Goal: Task Accomplishment & Management: Manage account settings

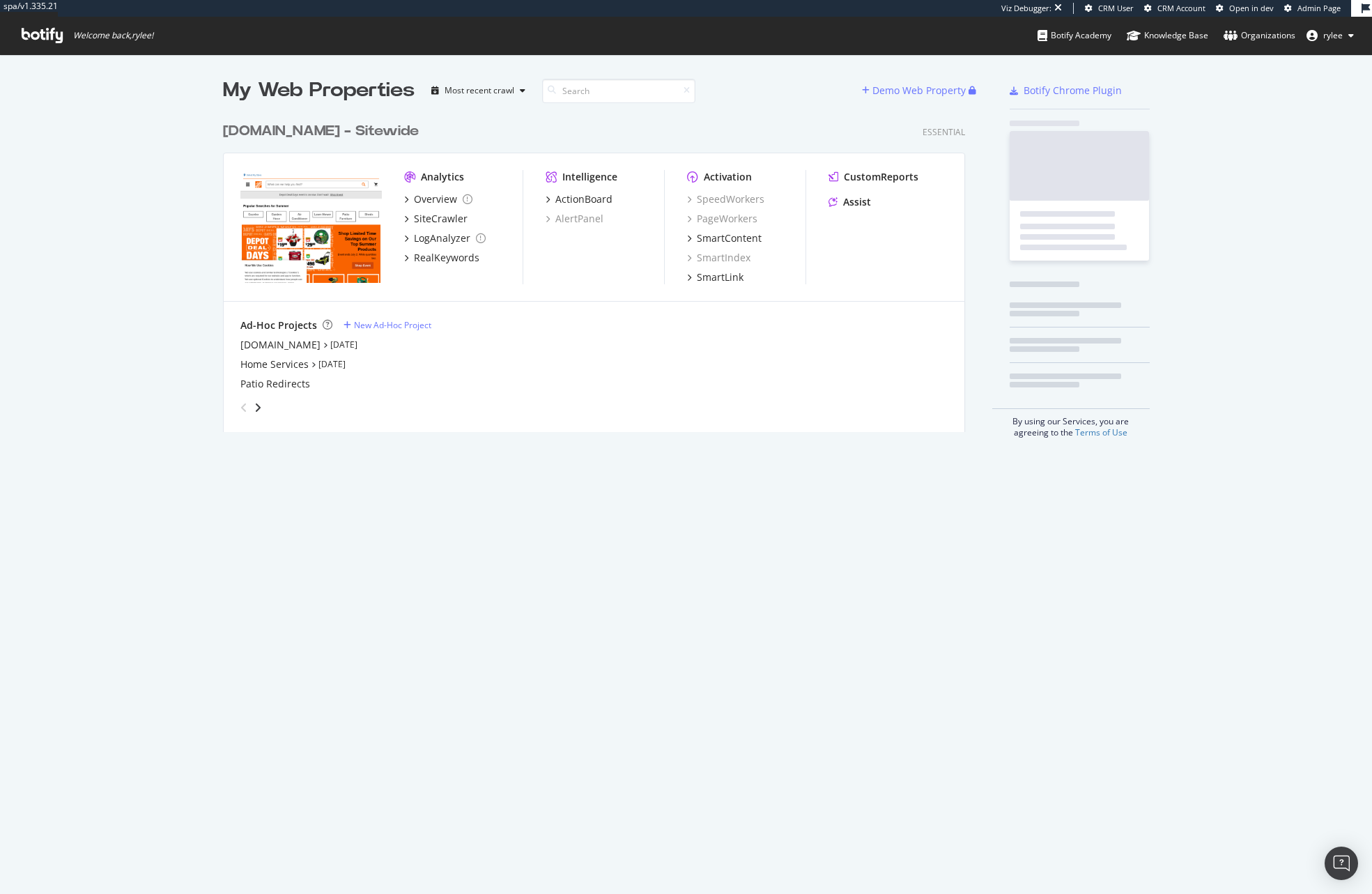
scroll to position [328, 753]
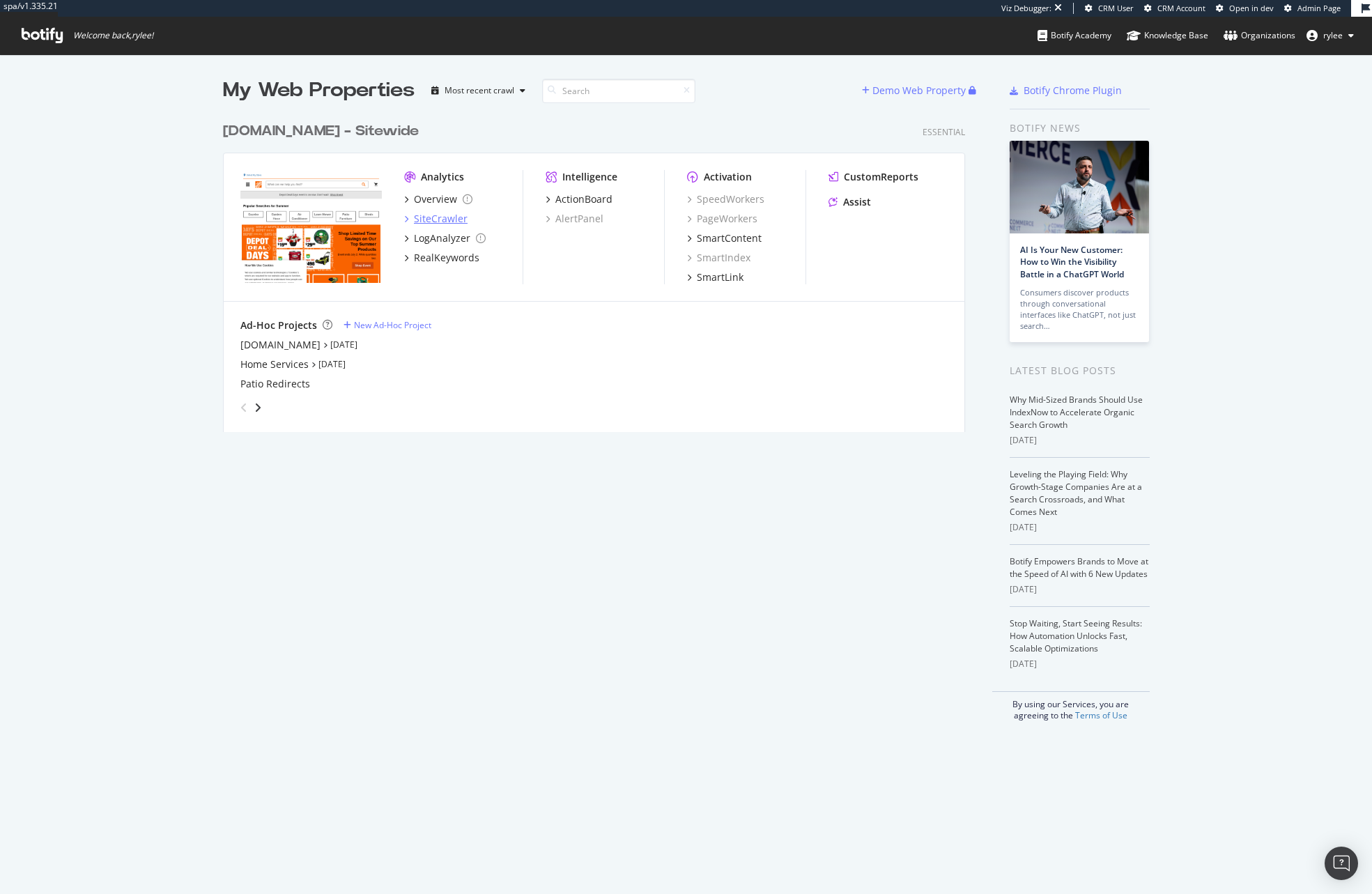
click at [456, 217] on div "SiteCrawler" at bounding box center [441, 219] width 54 height 14
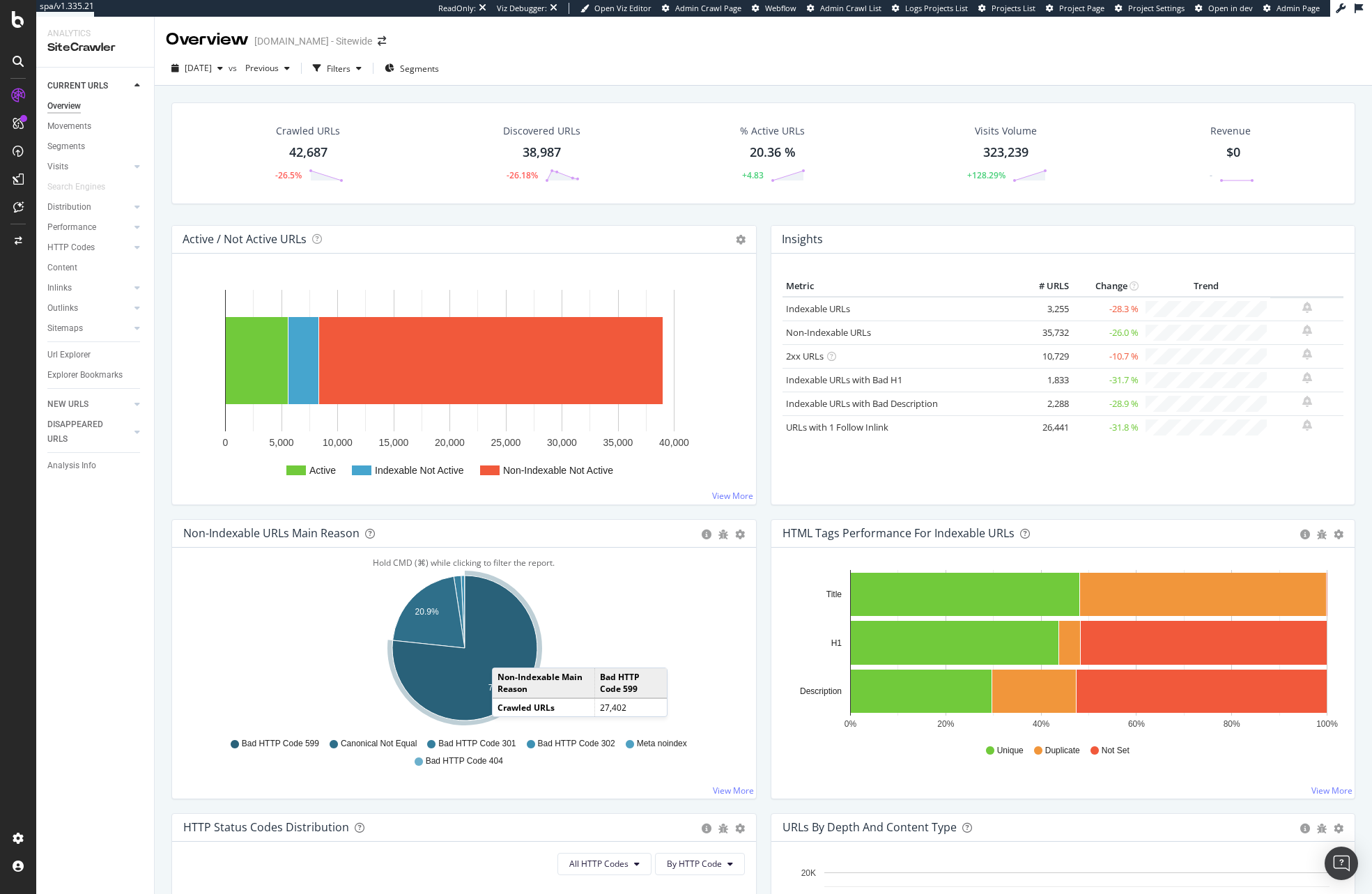
click at [506, 654] on icon "A chart." at bounding box center [465, 648] width 145 height 145
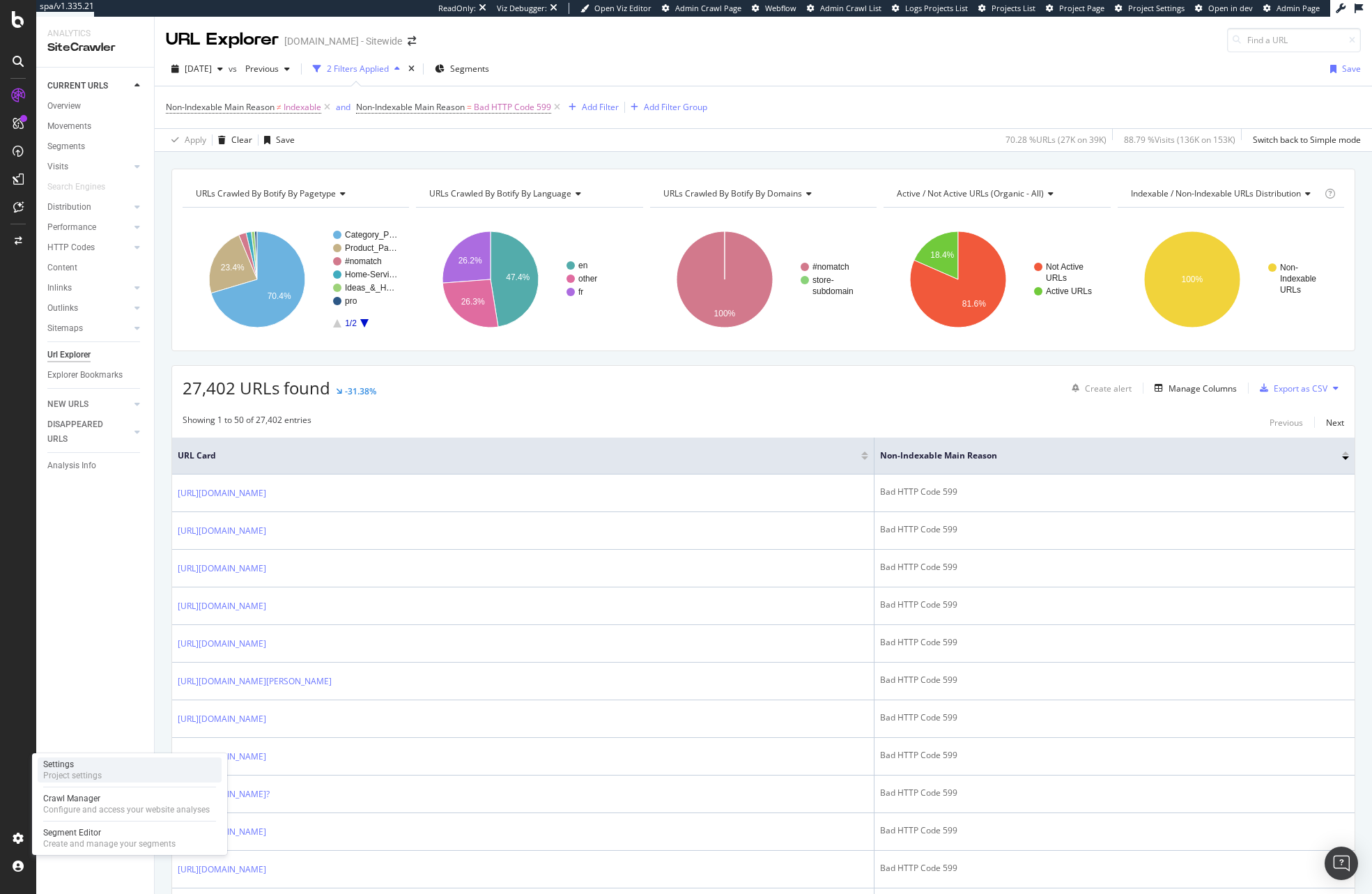
click at [72, 773] on div "Project settings" at bounding box center [72, 775] width 59 height 11
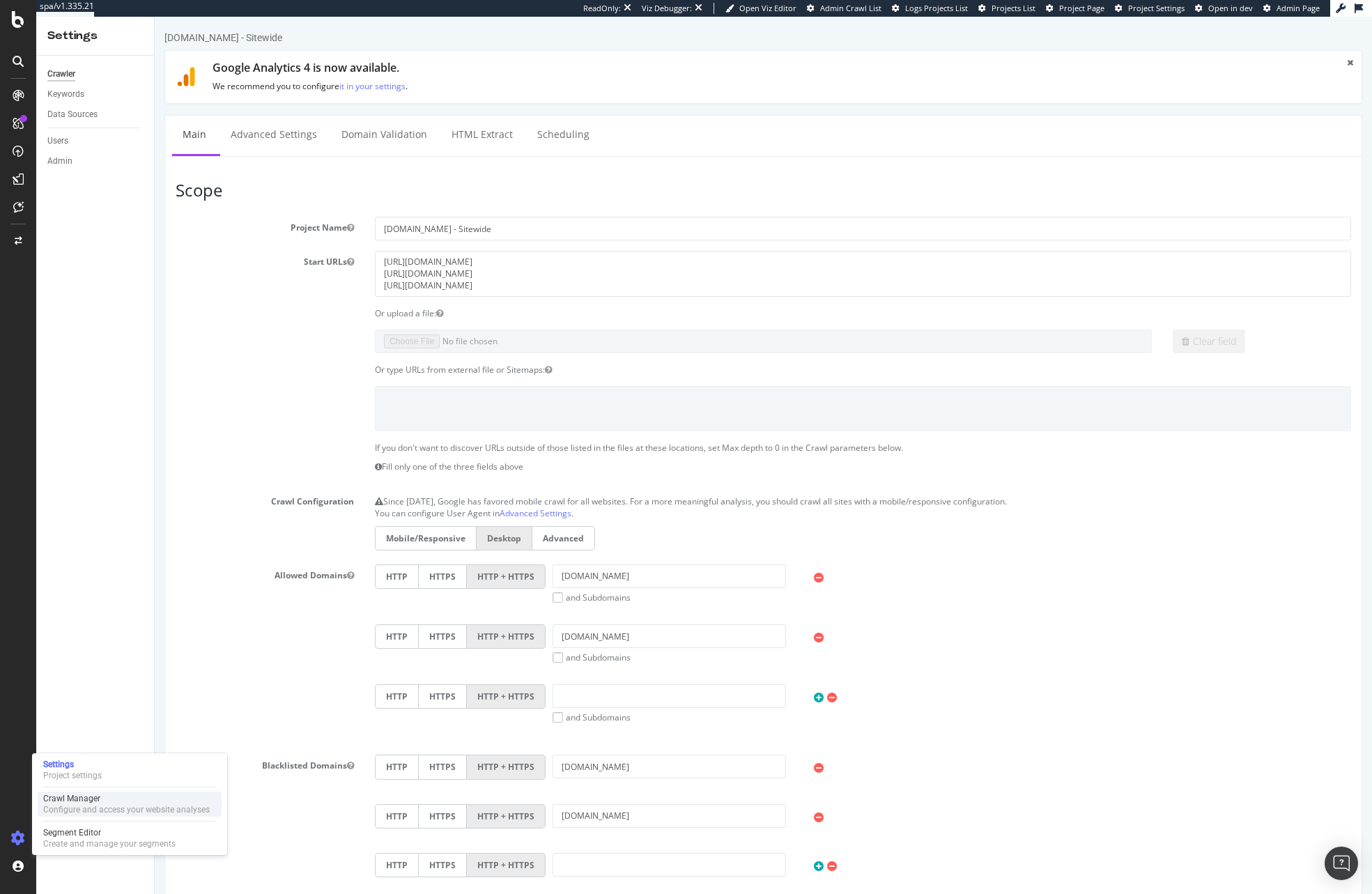
click at [119, 799] on div "Crawl Manager" at bounding box center [126, 799] width 167 height 11
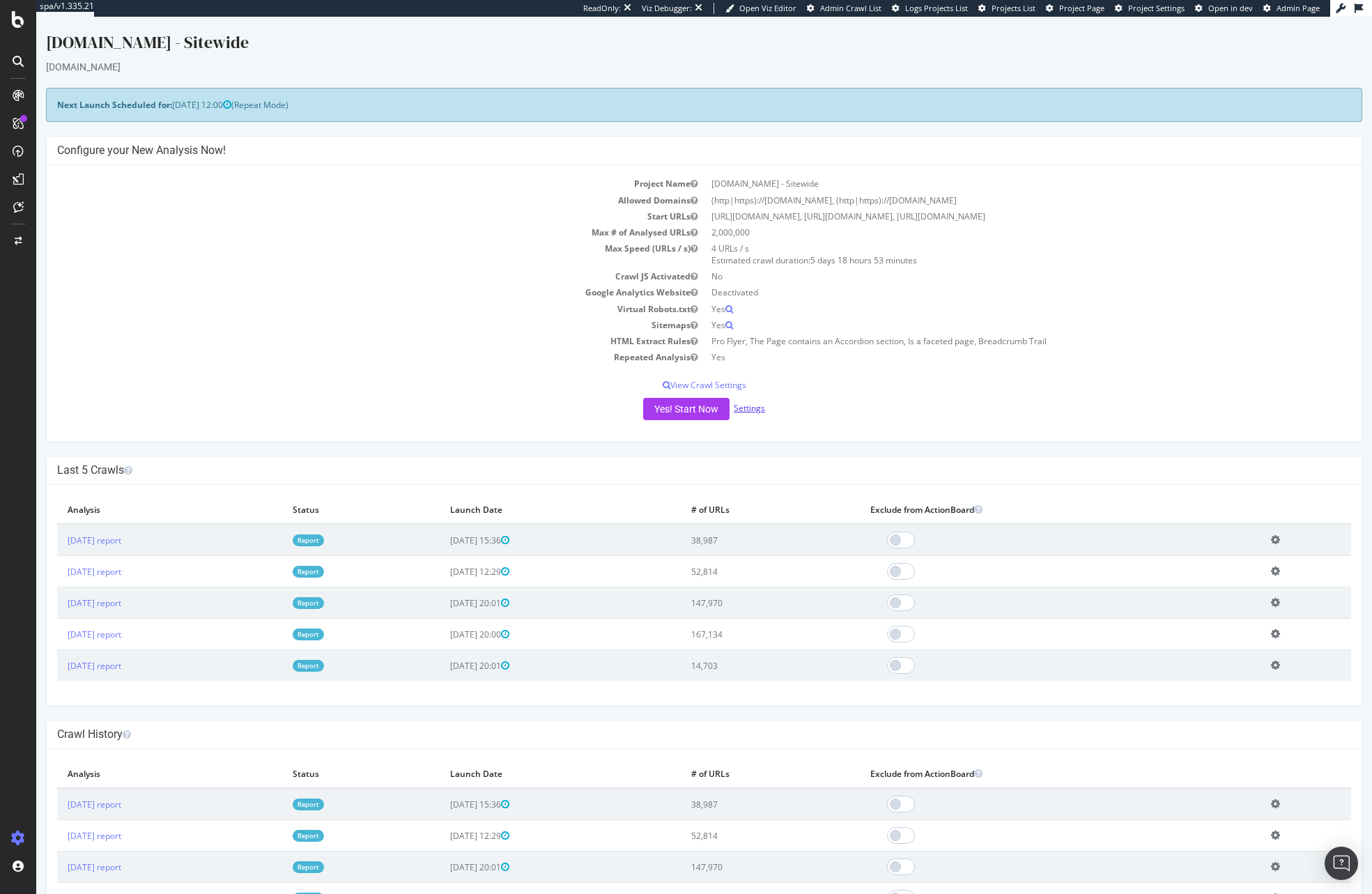
click at [750, 414] on link "Settings" at bounding box center [749, 408] width 32 height 12
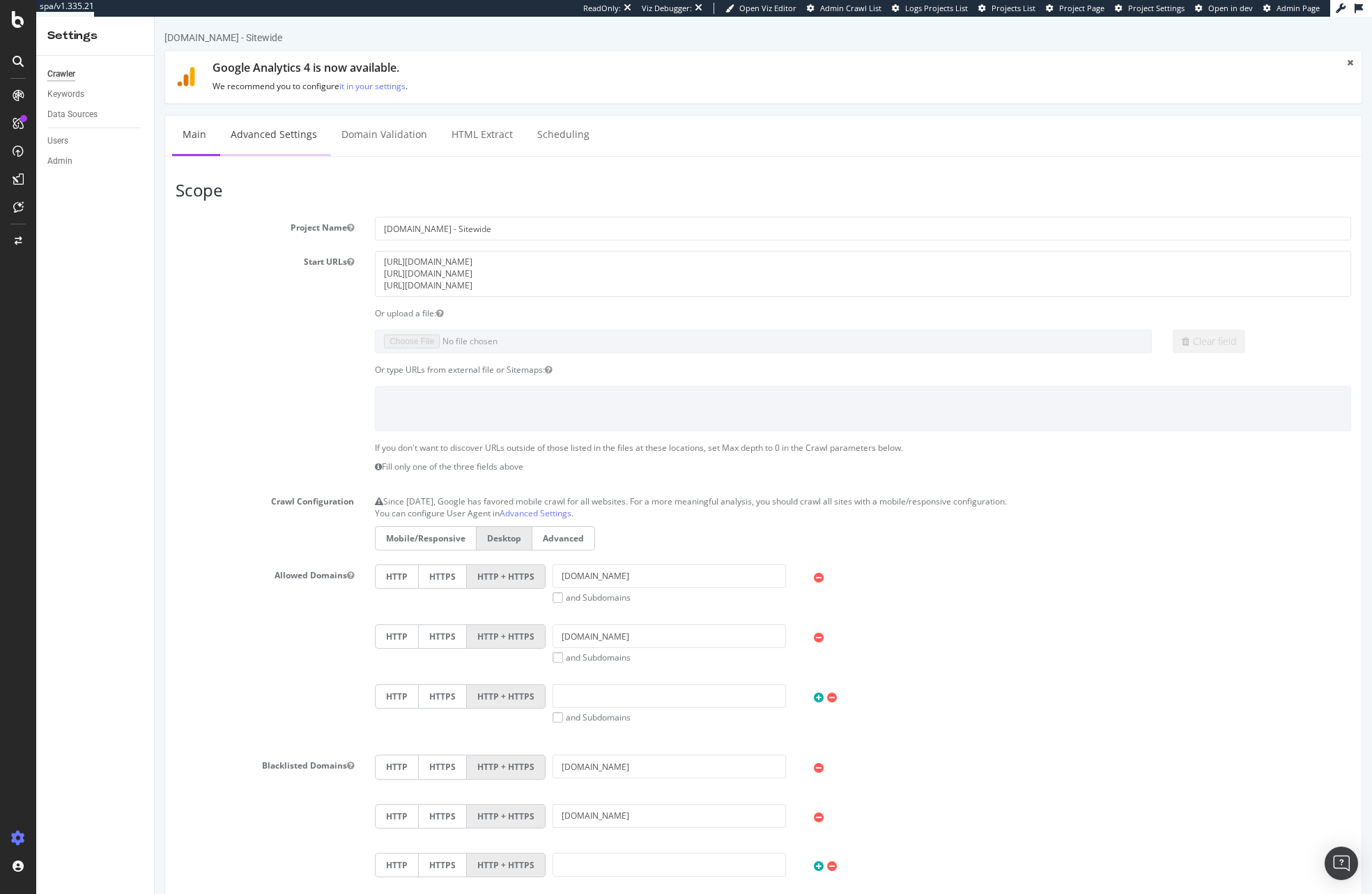
click at [258, 146] on link "Advanced Settings" at bounding box center [274, 134] width 107 height 38
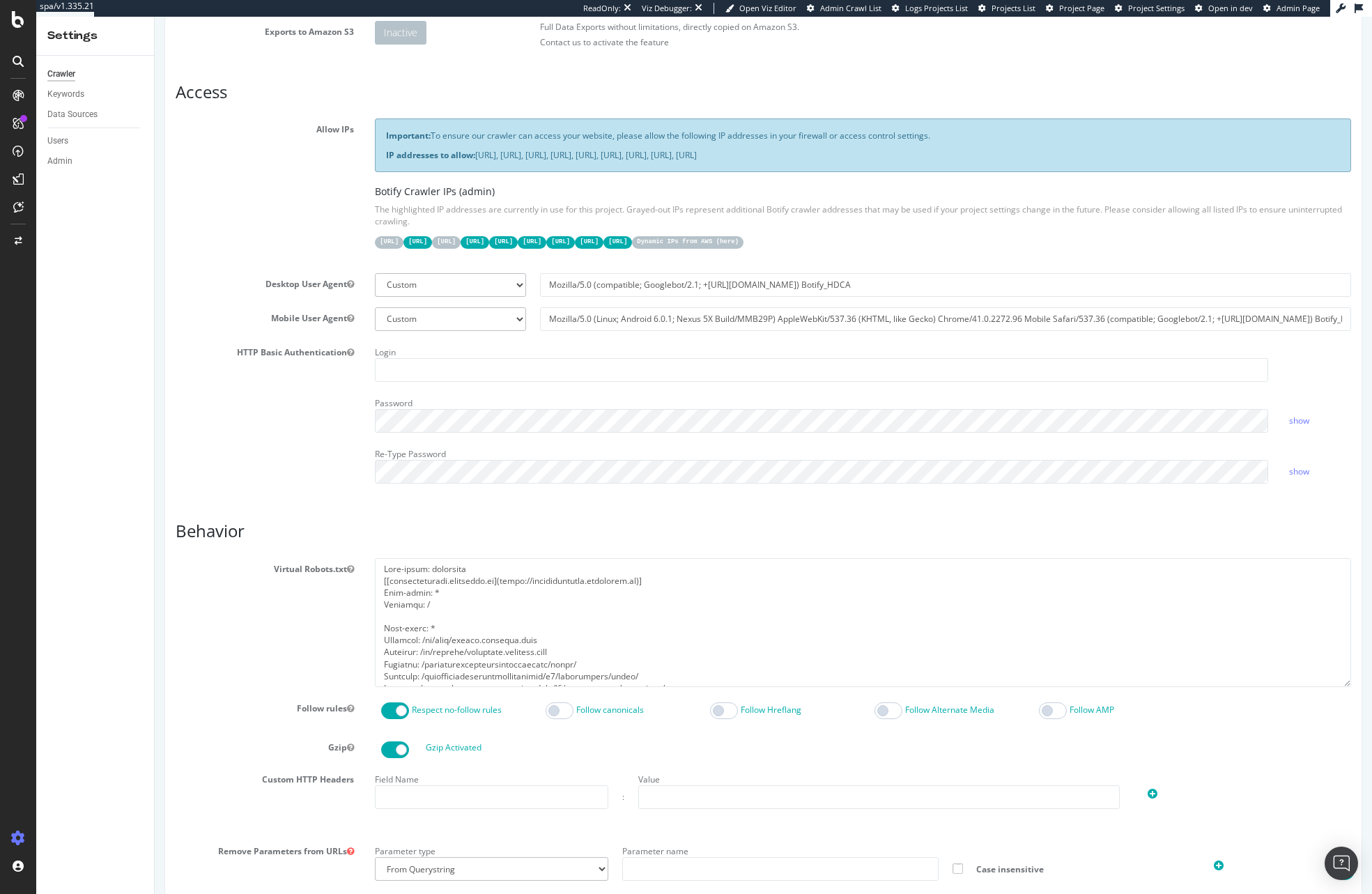
scroll to position [260, 0]
click at [744, 241] on code "Dynamic IPs from AWS ( here )" at bounding box center [688, 240] width 111 height 12
click at [543, 245] on div "Important: To ensure our crawler can access your website, please allow the foll…" at bounding box center [862, 188] width 997 height 144
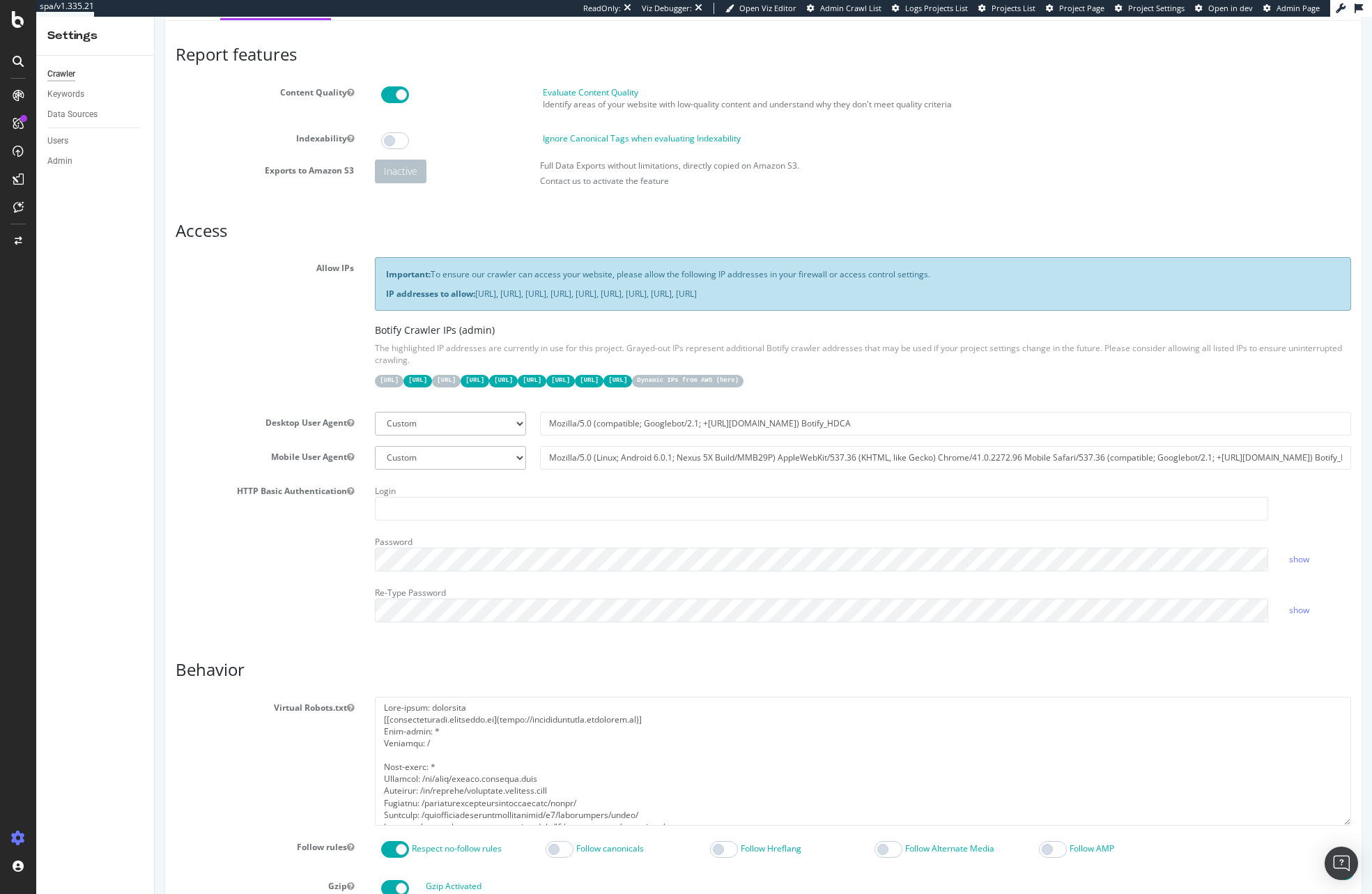
scroll to position [0, 0]
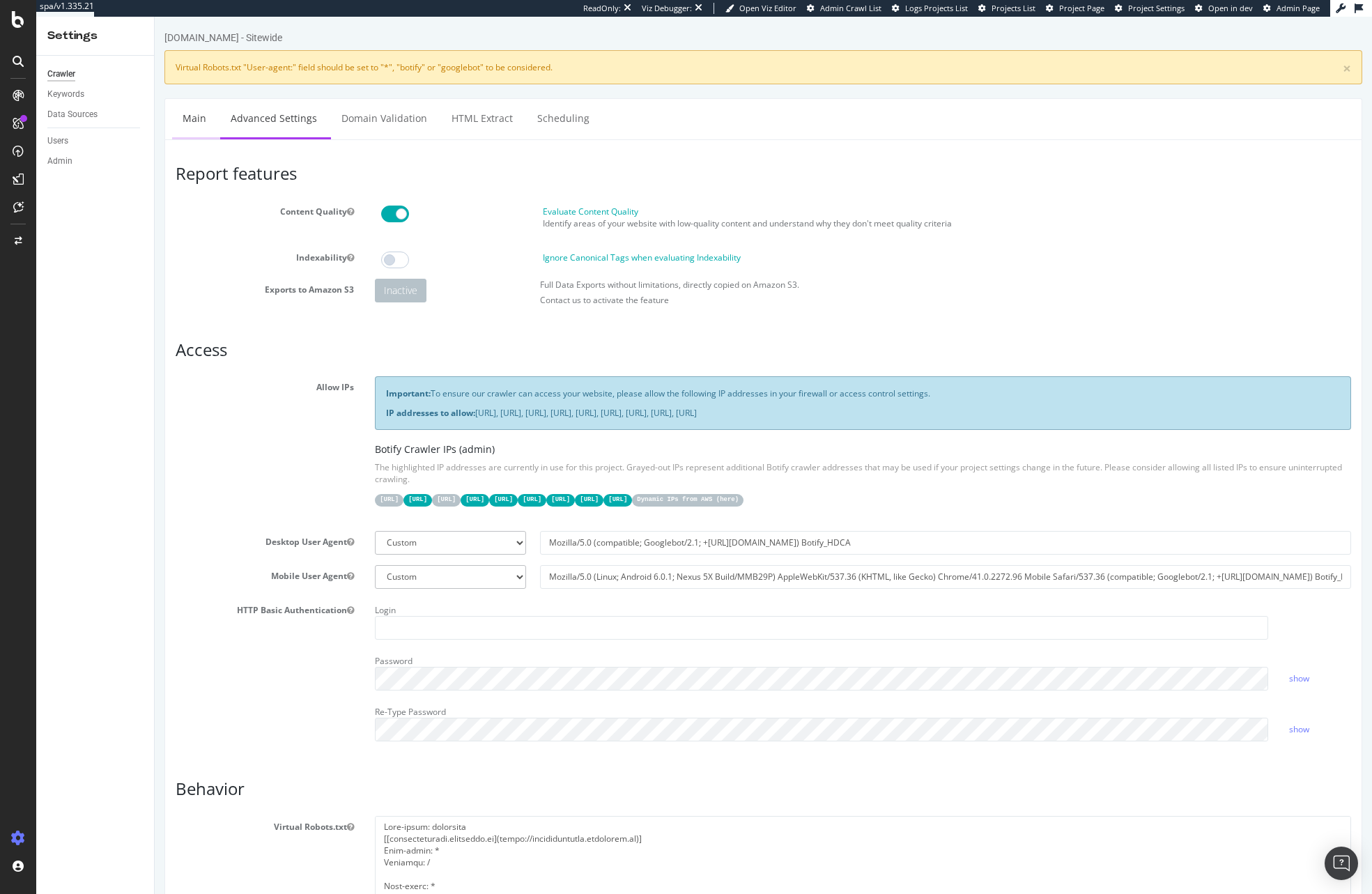
click at [186, 112] on link "Main" at bounding box center [194, 118] width 45 height 38
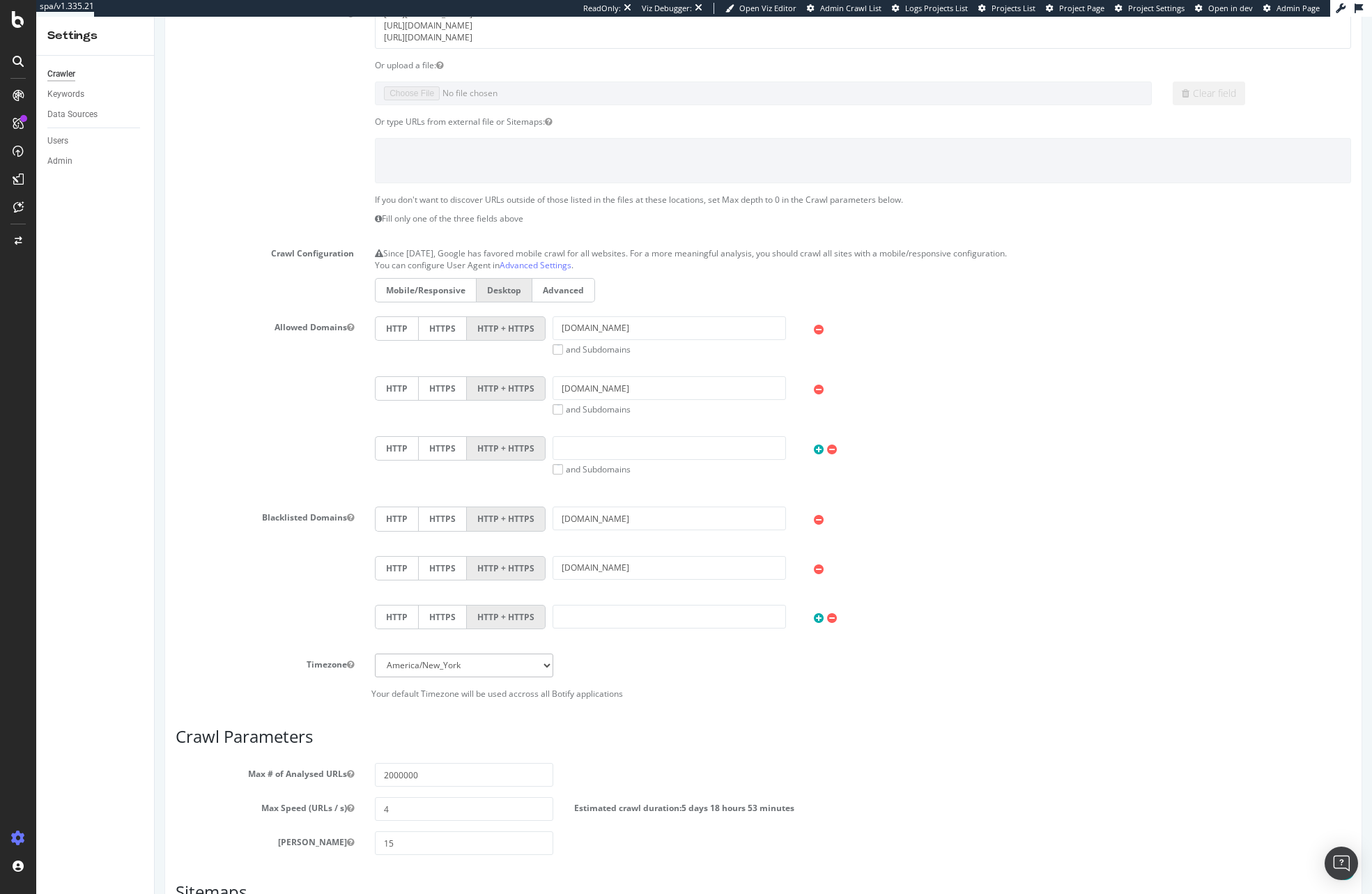
scroll to position [458, 0]
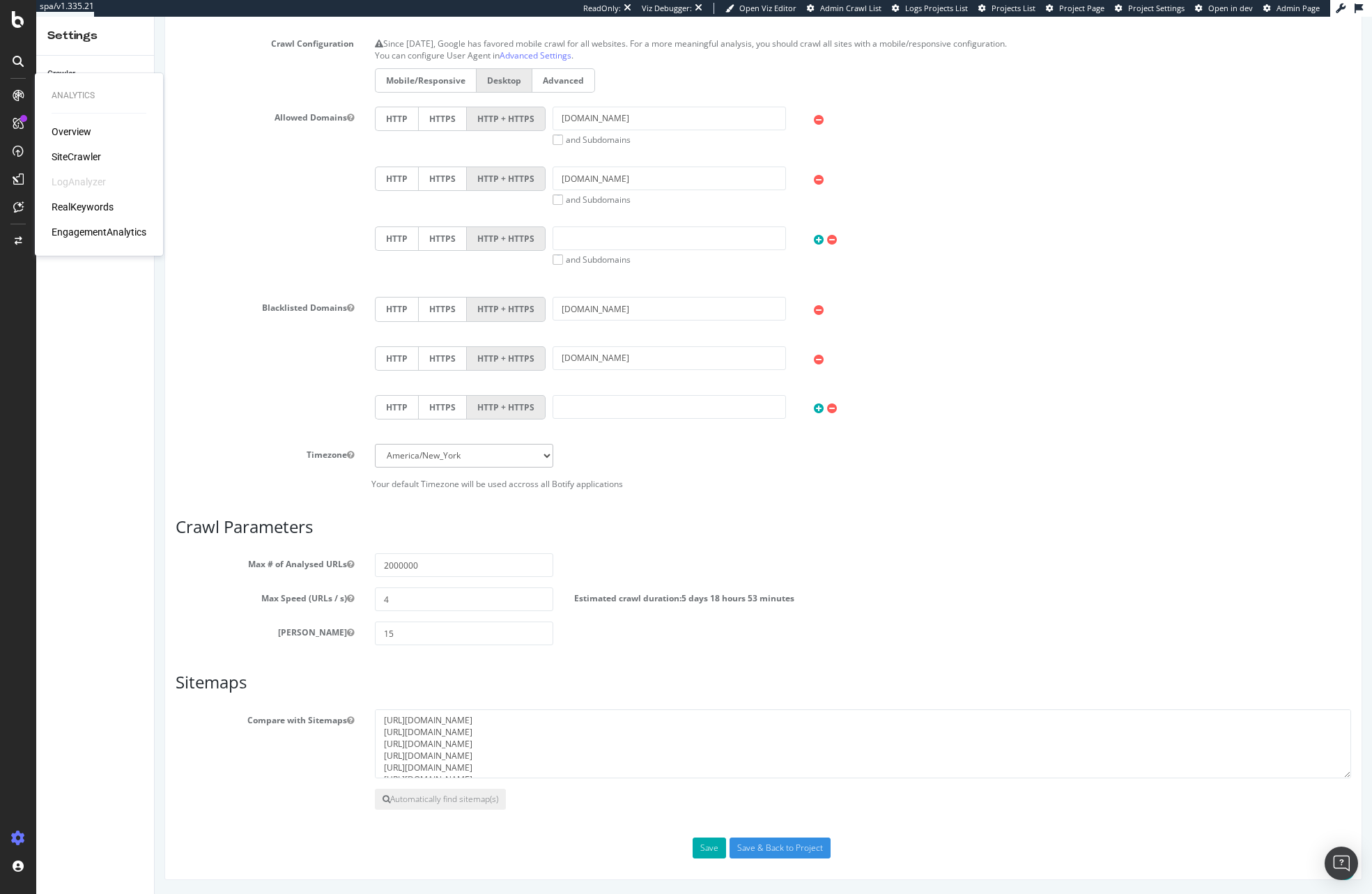
click at [90, 164] on div "Overview SiteCrawler LogAnalyzer RealKeywords EngagementAnalytics" at bounding box center [98, 181] width 95 height 115
click at [90, 163] on div "Overview SiteCrawler LogAnalyzer RealKeywords EngagementAnalytics" at bounding box center [98, 181] width 95 height 115
click at [90, 158] on div "SiteCrawler" at bounding box center [76, 156] width 50 height 14
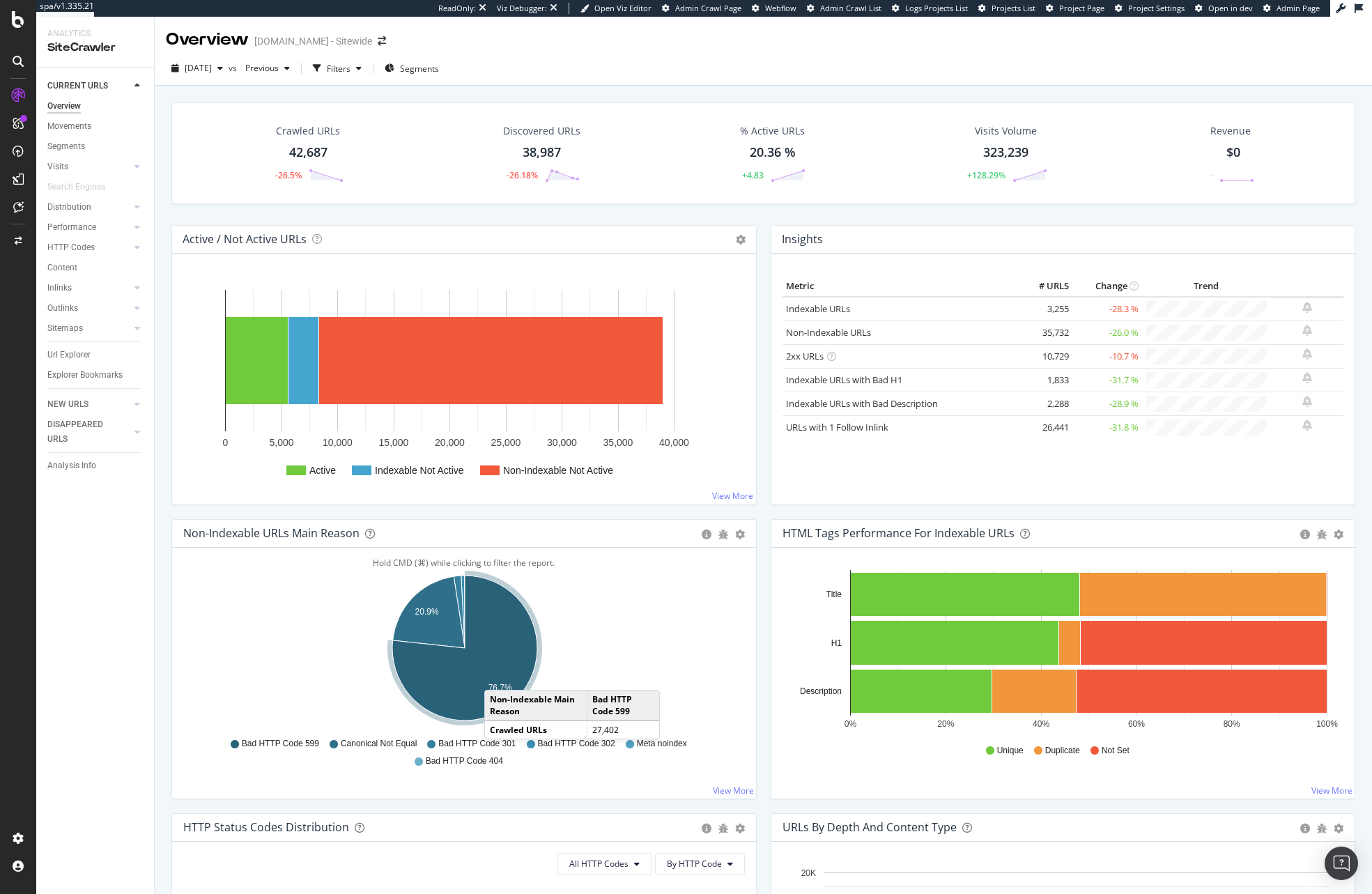
click at [498, 676] on icon "A chart." at bounding box center [465, 648] width 145 height 145
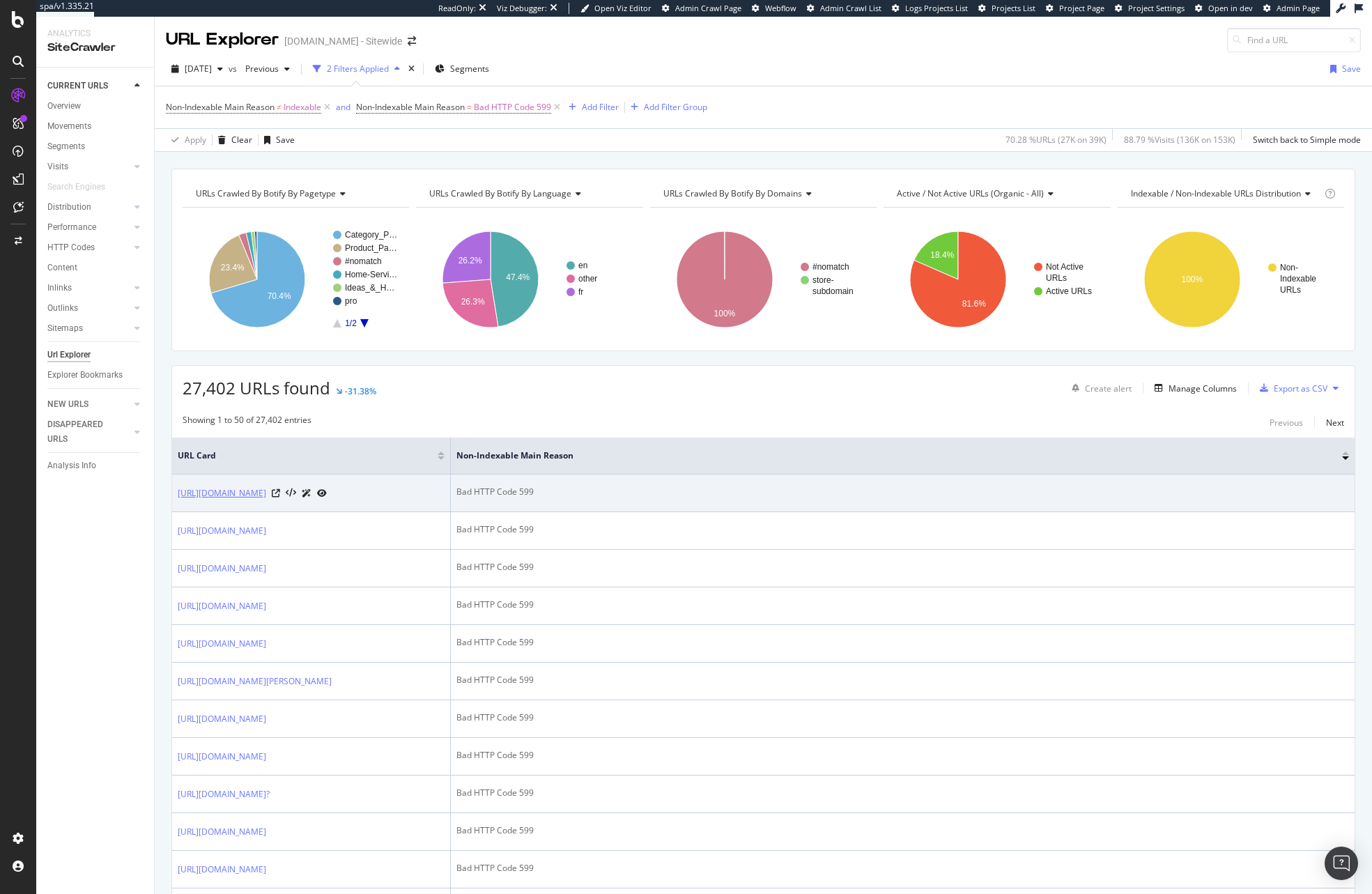
click at [267, 501] on link "https://www.homedepot.ca/fr/accueil/services-a-domicile/nettoyage/nettoyage-des…" at bounding box center [222, 493] width 89 height 14
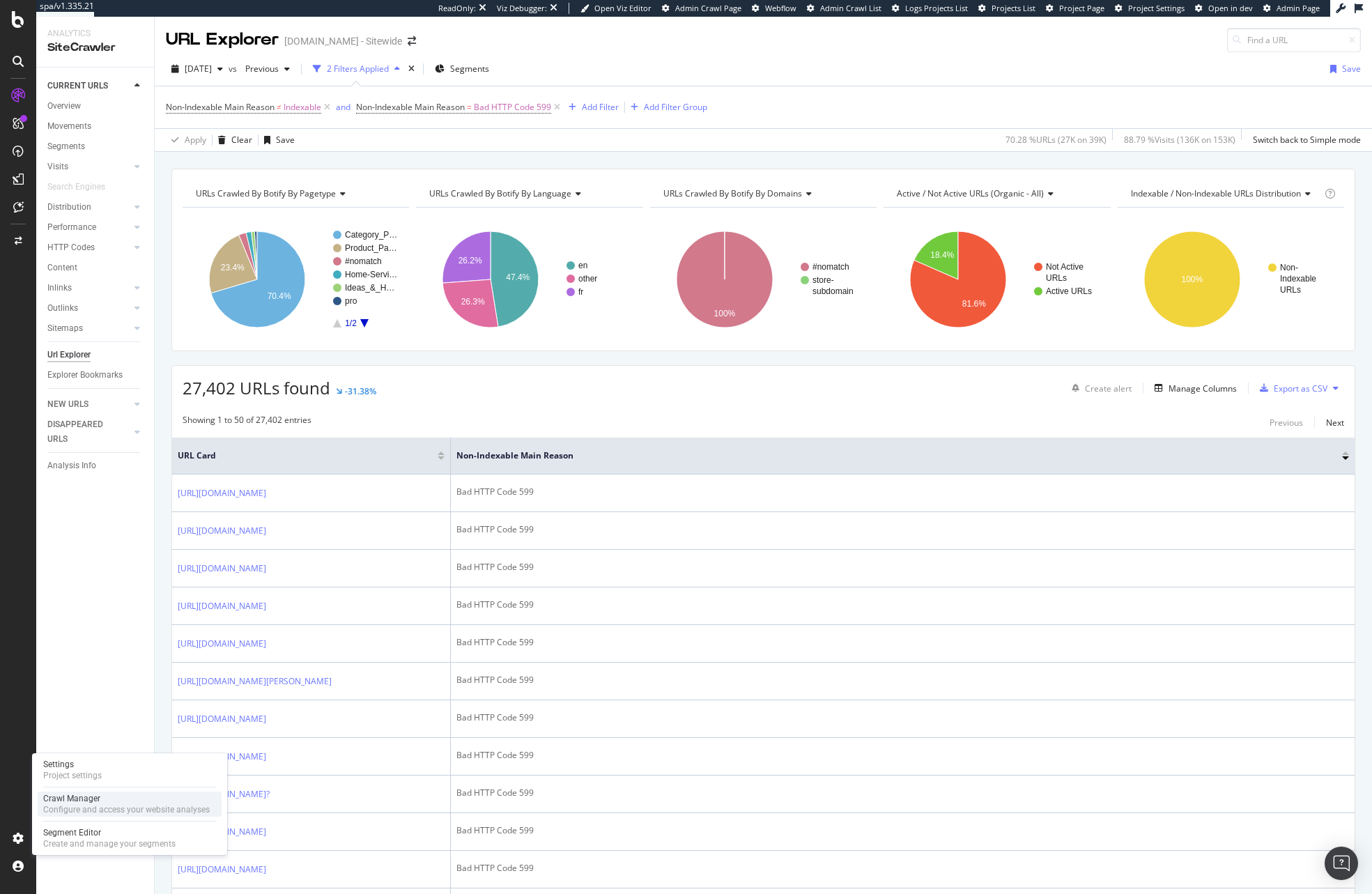
click at [82, 808] on div "Configure and access your website analyses" at bounding box center [126, 809] width 167 height 11
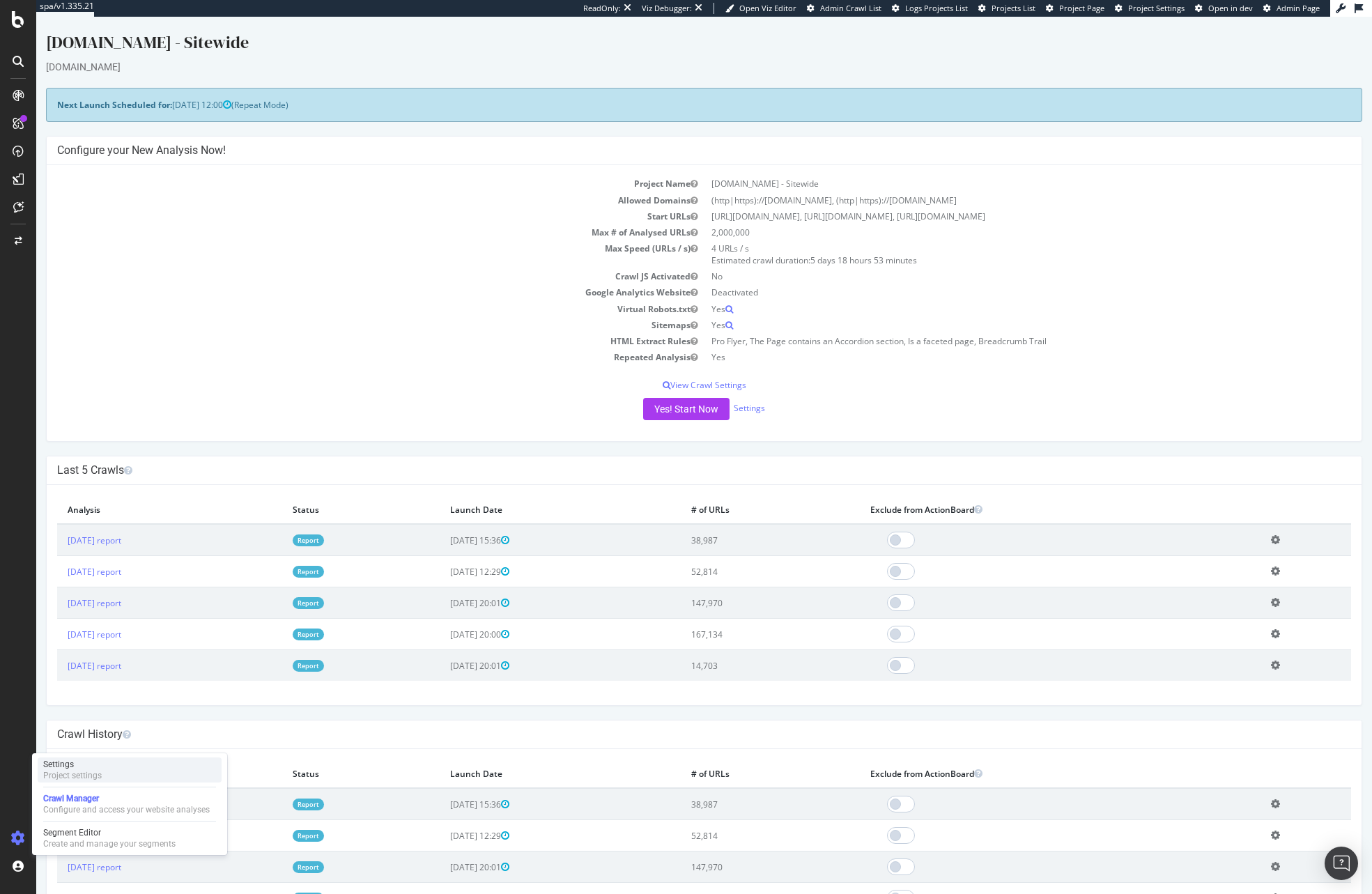
click at [100, 773] on div "Project settings" at bounding box center [72, 775] width 59 height 11
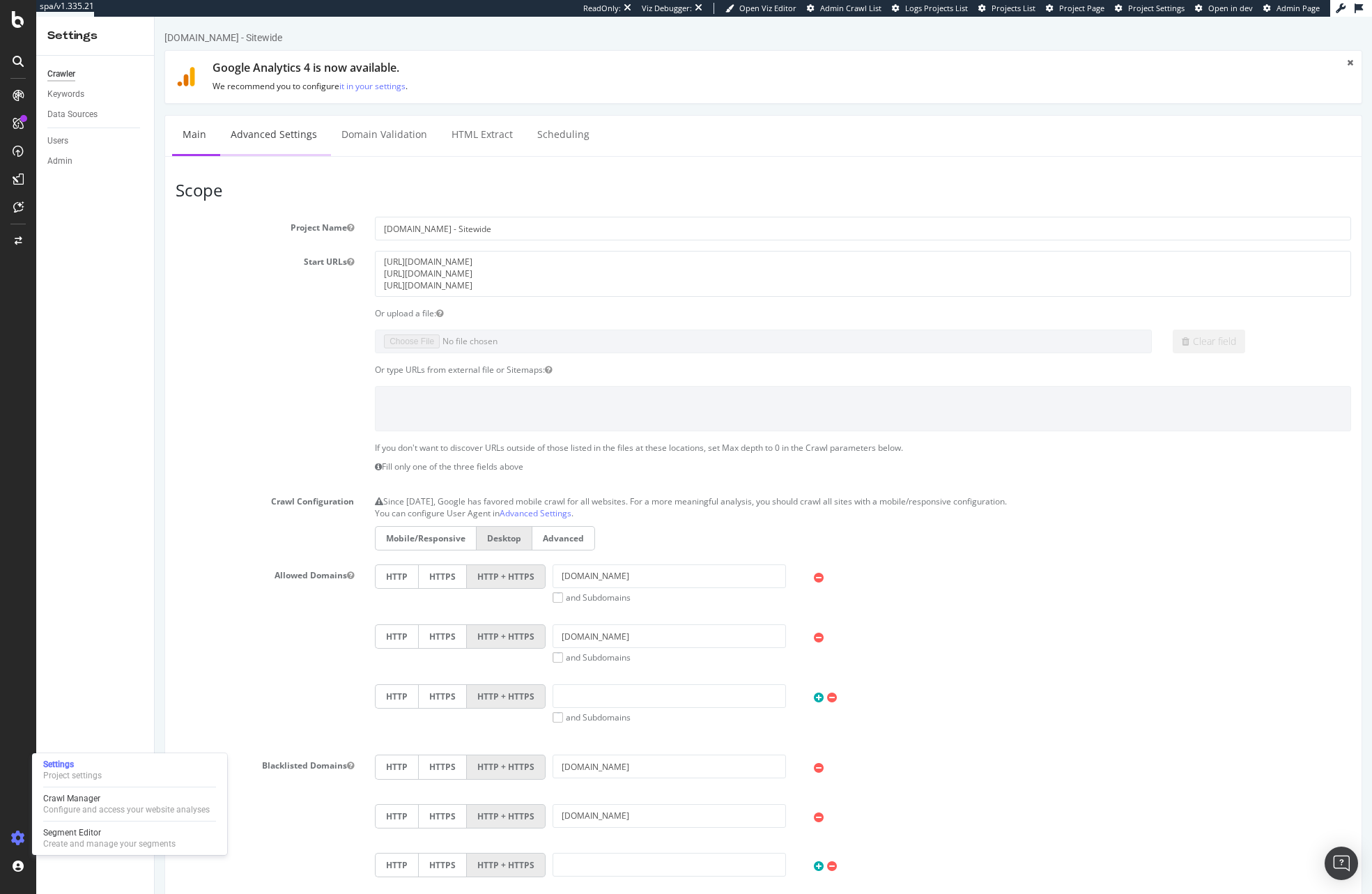
click at [287, 147] on link "Advanced Settings" at bounding box center [274, 134] width 107 height 38
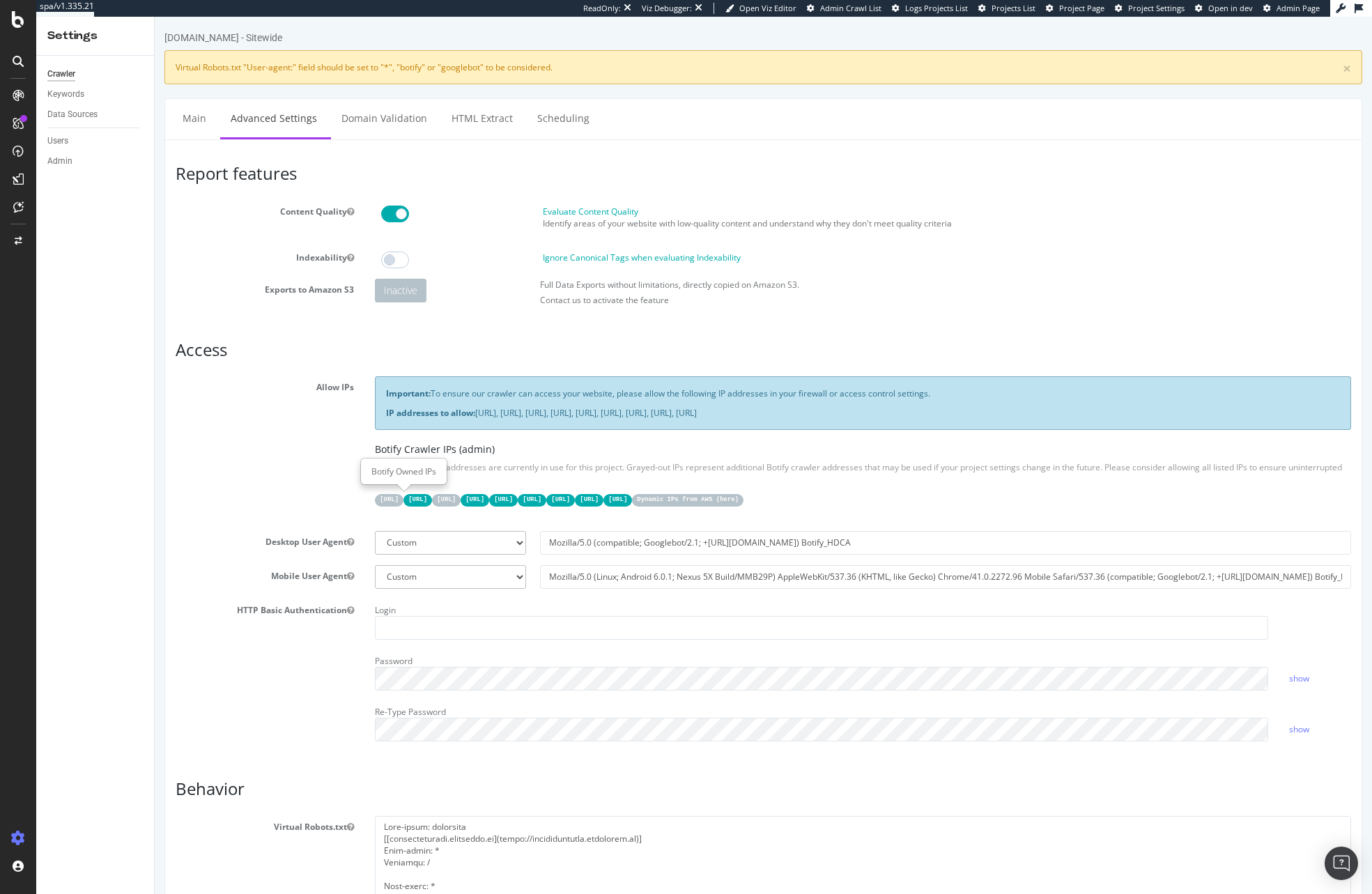
click at [397, 504] on code "31.41.37.0/24" at bounding box center [389, 500] width 28 height 12
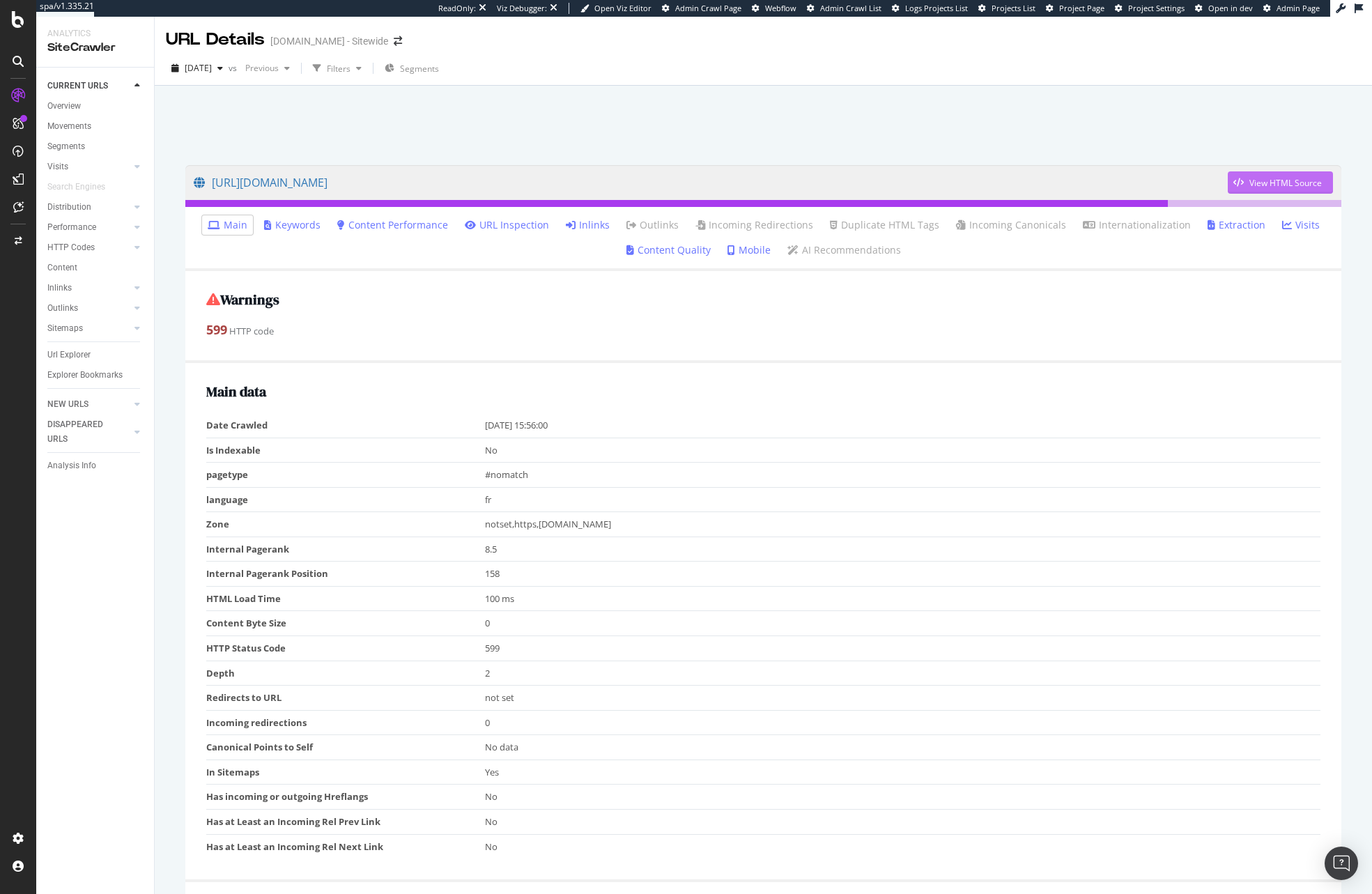
click at [1260, 178] on div "View HTML Source" at bounding box center [1285, 183] width 72 height 12
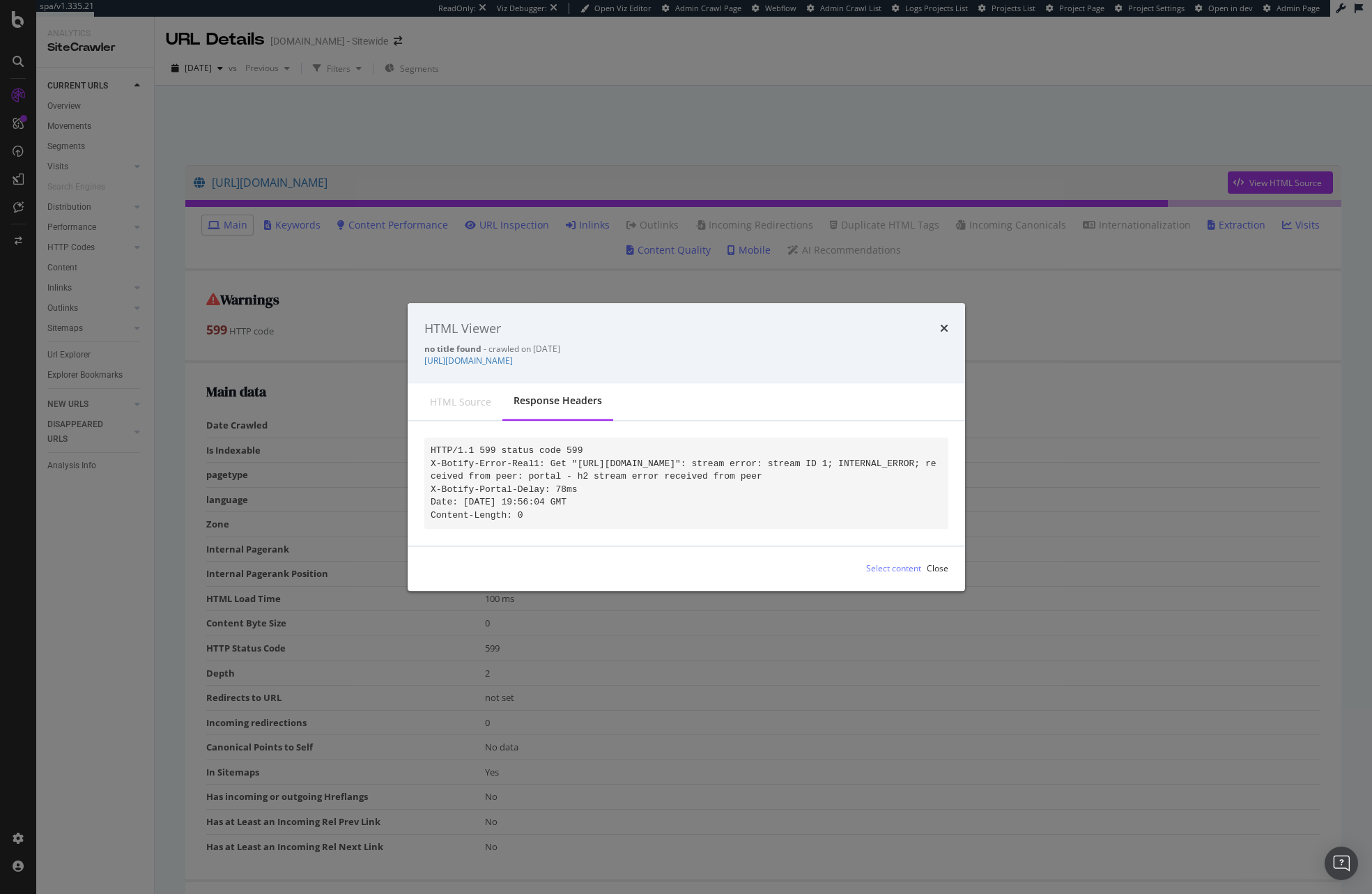
click at [476, 397] on div "HTML source" at bounding box center [460, 401] width 84 height 37
click at [944, 323] on icon "times" at bounding box center [944, 329] width 8 height 11
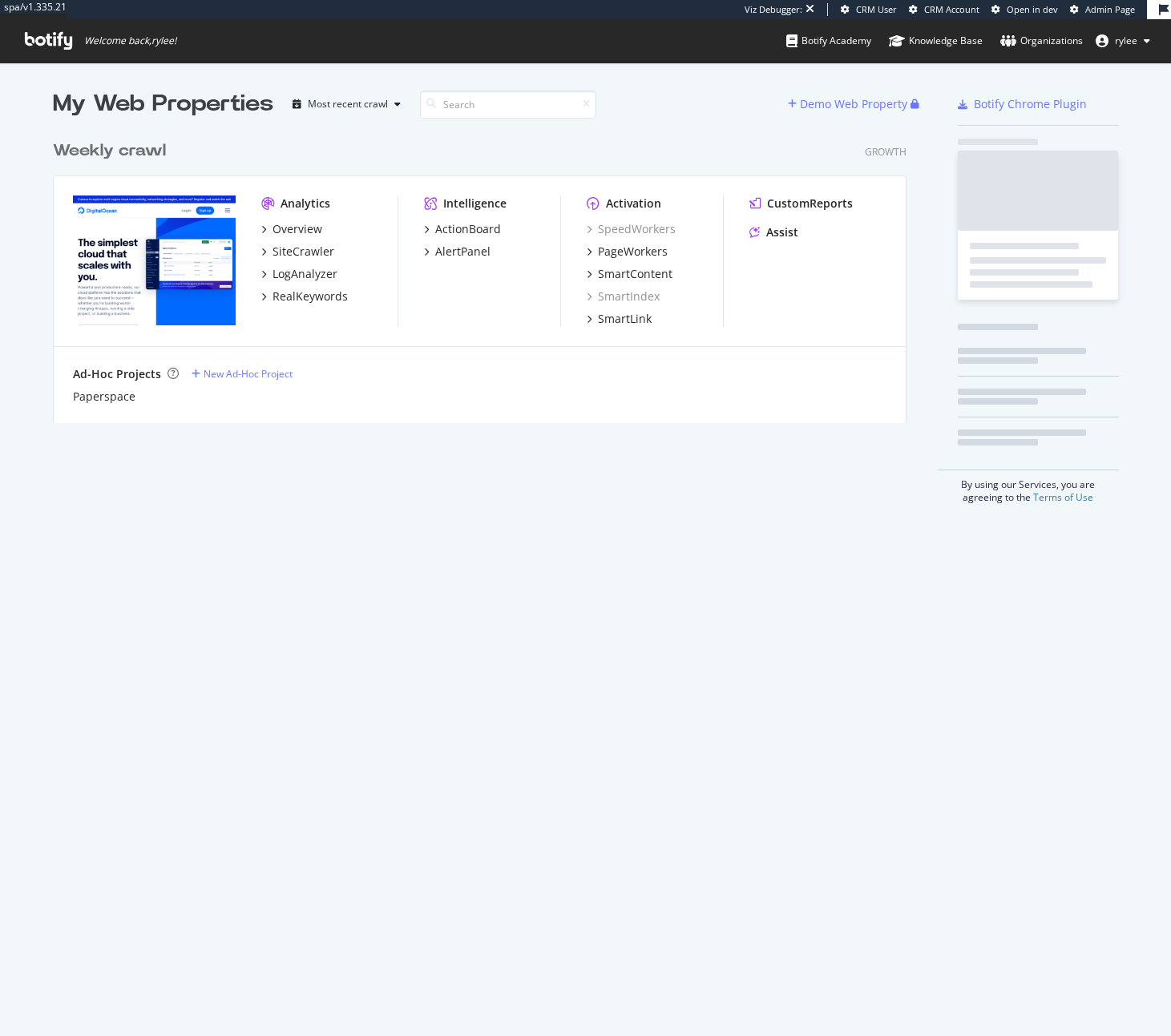
scroll to position [303, 866]
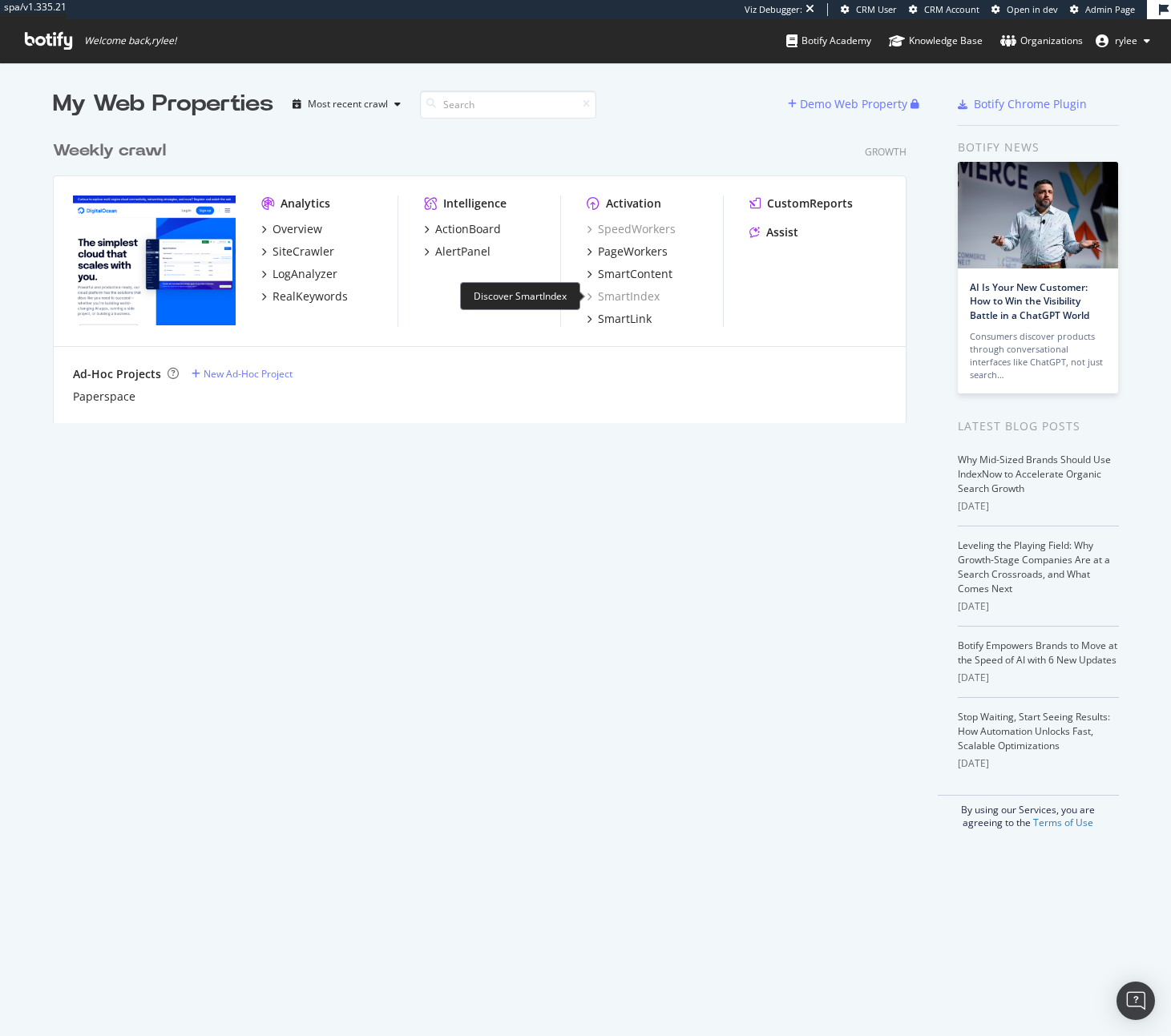
click at [635, 295] on div "SmartIndex" at bounding box center [623, 296] width 73 height 16
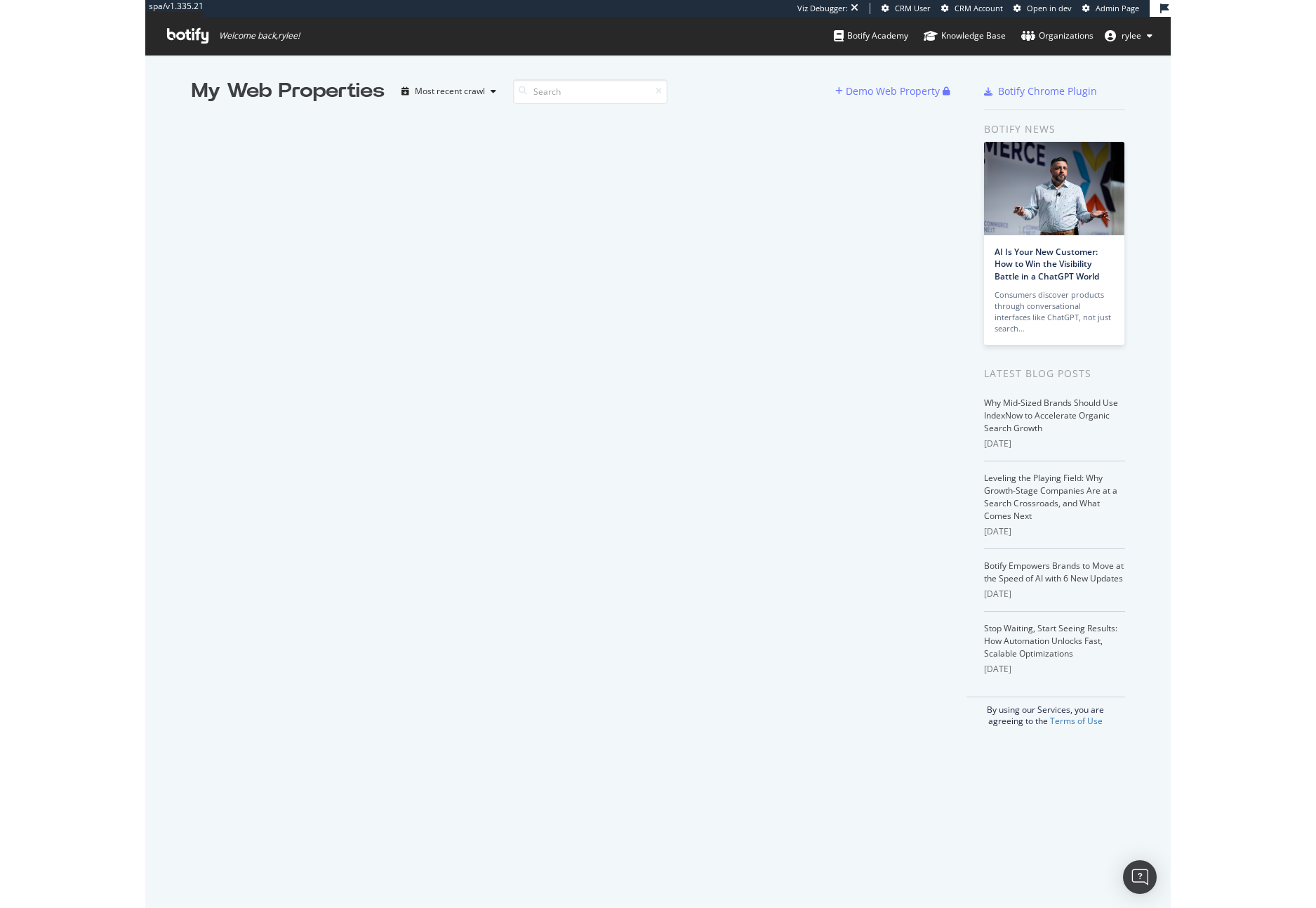
scroll to position [908, 1316]
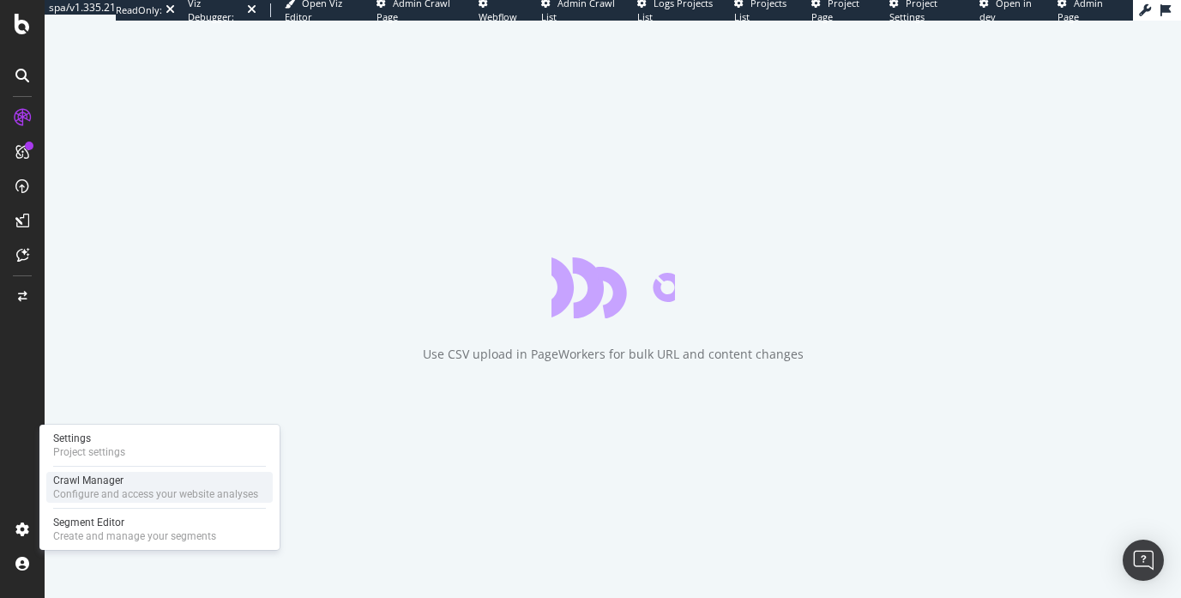
click at [102, 490] on div "Configure and access your website analyses" at bounding box center [155, 494] width 205 height 14
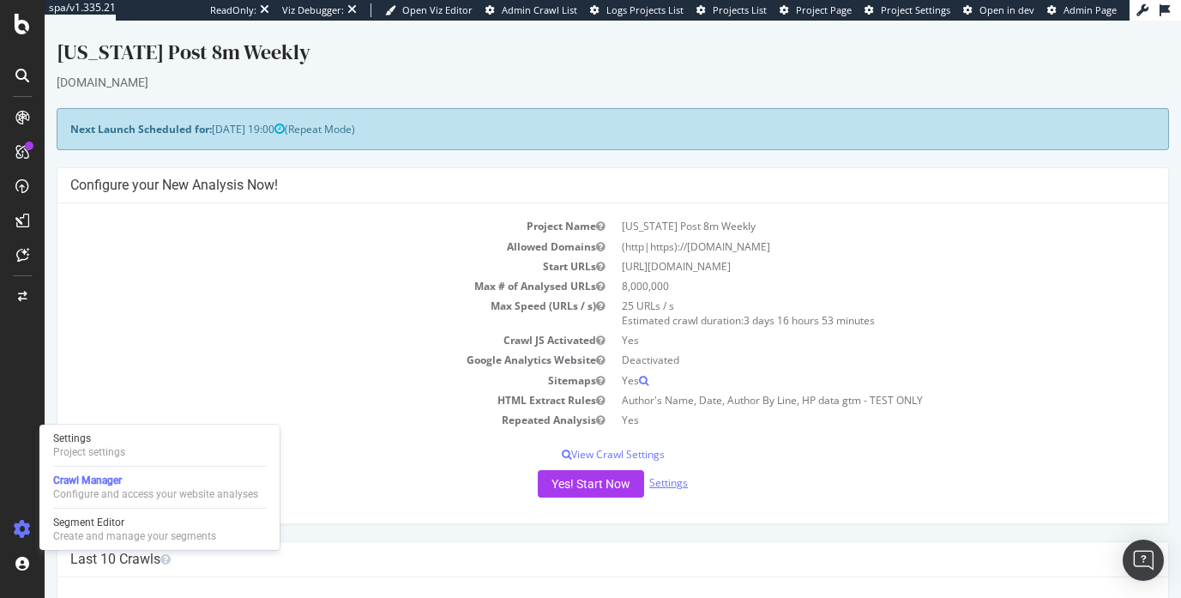
click at [671, 489] on div "Yes! Start Now Settings" at bounding box center [612, 483] width 1085 height 27
click at [673, 484] on link "Settings" at bounding box center [668, 482] width 39 height 15
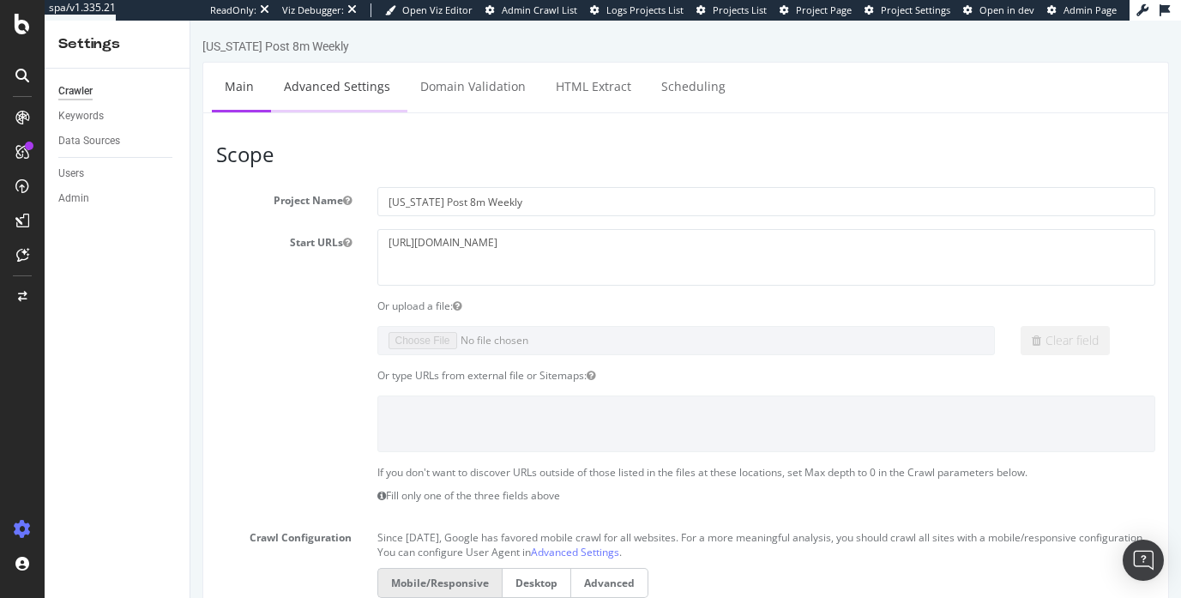
click at [354, 84] on link "Advanced Settings" at bounding box center [337, 86] width 132 height 47
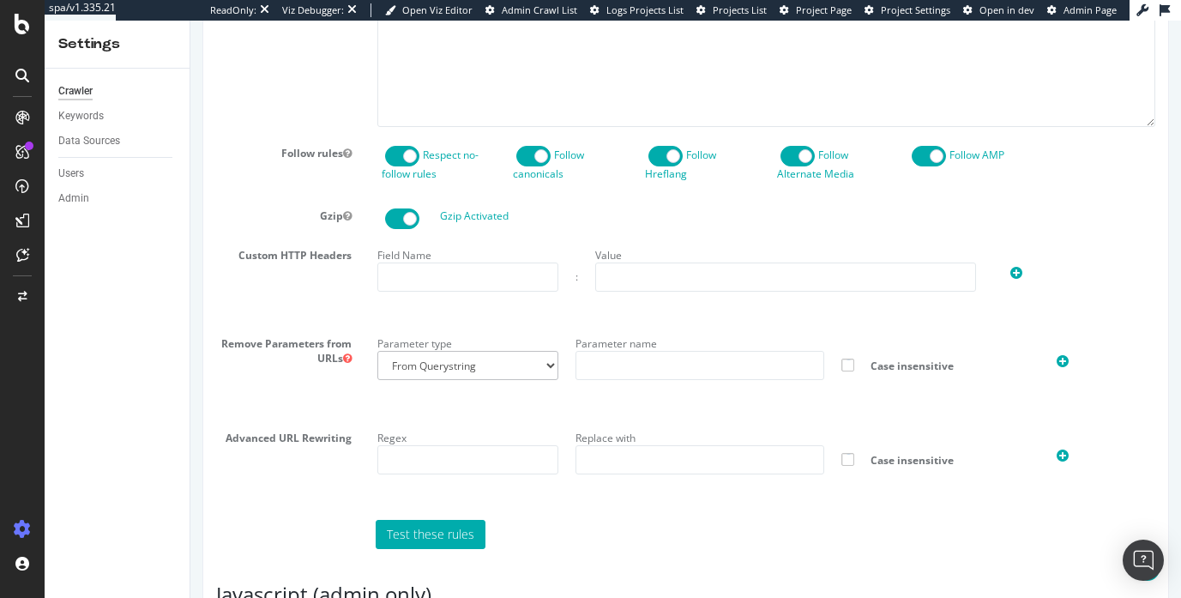
scroll to position [1266, 0]
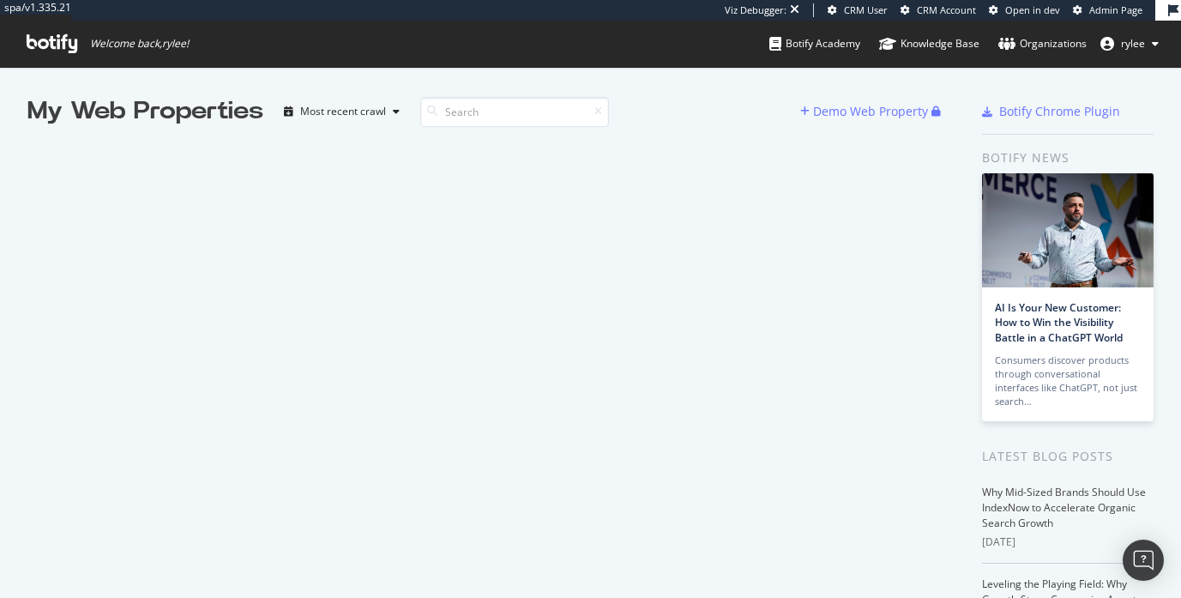
scroll to position [598, 1181]
